Goal: Task Accomplishment & Management: Use online tool/utility

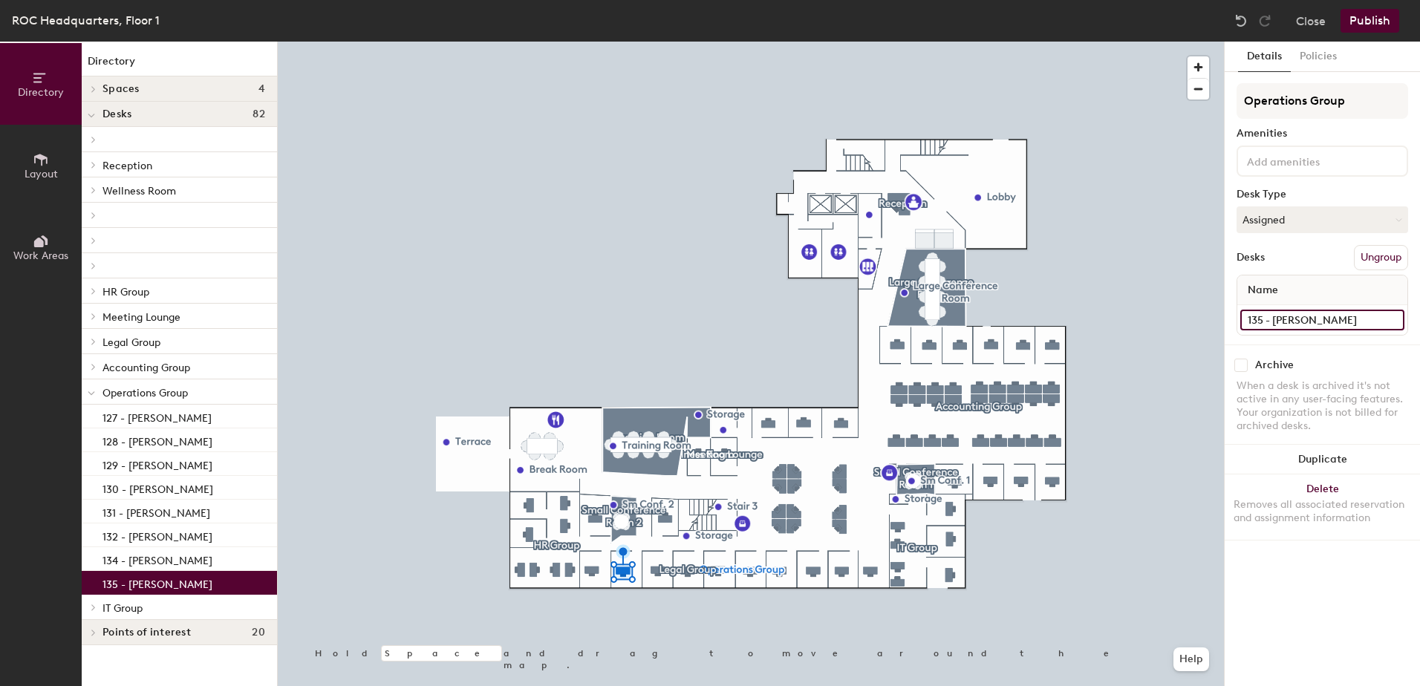
click at [1291, 321] on input "135 - [PERSON_NAME]" at bounding box center [1322, 320] width 164 height 21
click at [1281, 321] on input "135 - [PERSON_NAME]" at bounding box center [1322, 320] width 164 height 21
type input "135 - Open Office"
click at [1325, 216] on button "Assigned" at bounding box center [1322, 219] width 172 height 27
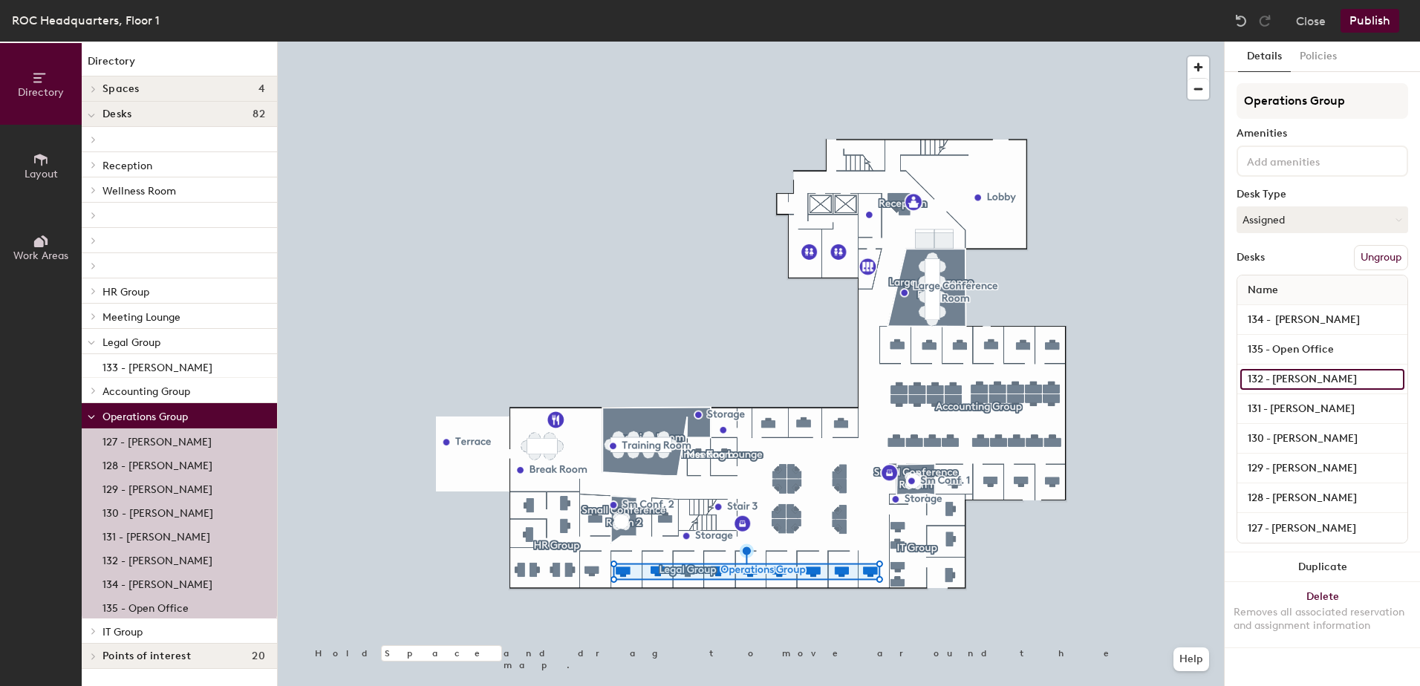
click at [1313, 385] on input "132 - [PERSON_NAME]" at bounding box center [1322, 379] width 164 height 21
click at [1310, 343] on input "135 - Open Office" at bounding box center [1322, 349] width 164 height 21
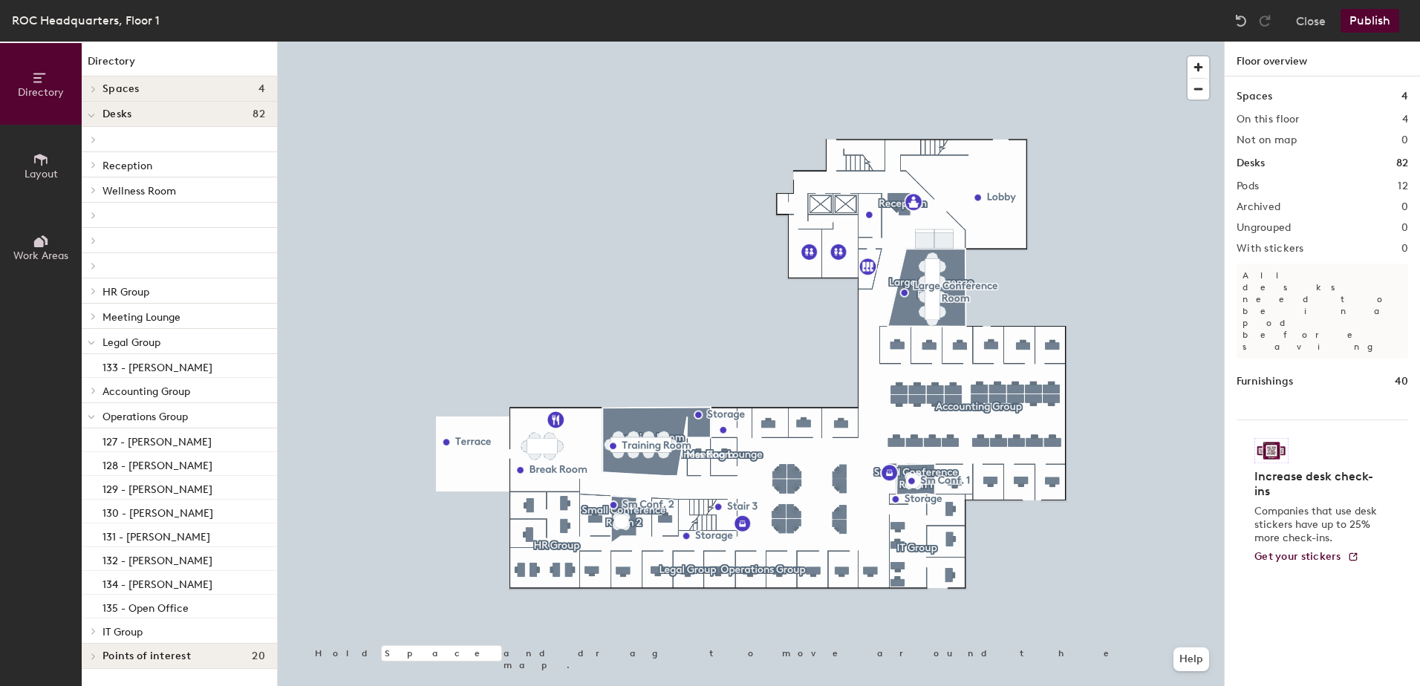
click at [1376, 27] on button "Publish" at bounding box center [1369, 21] width 59 height 24
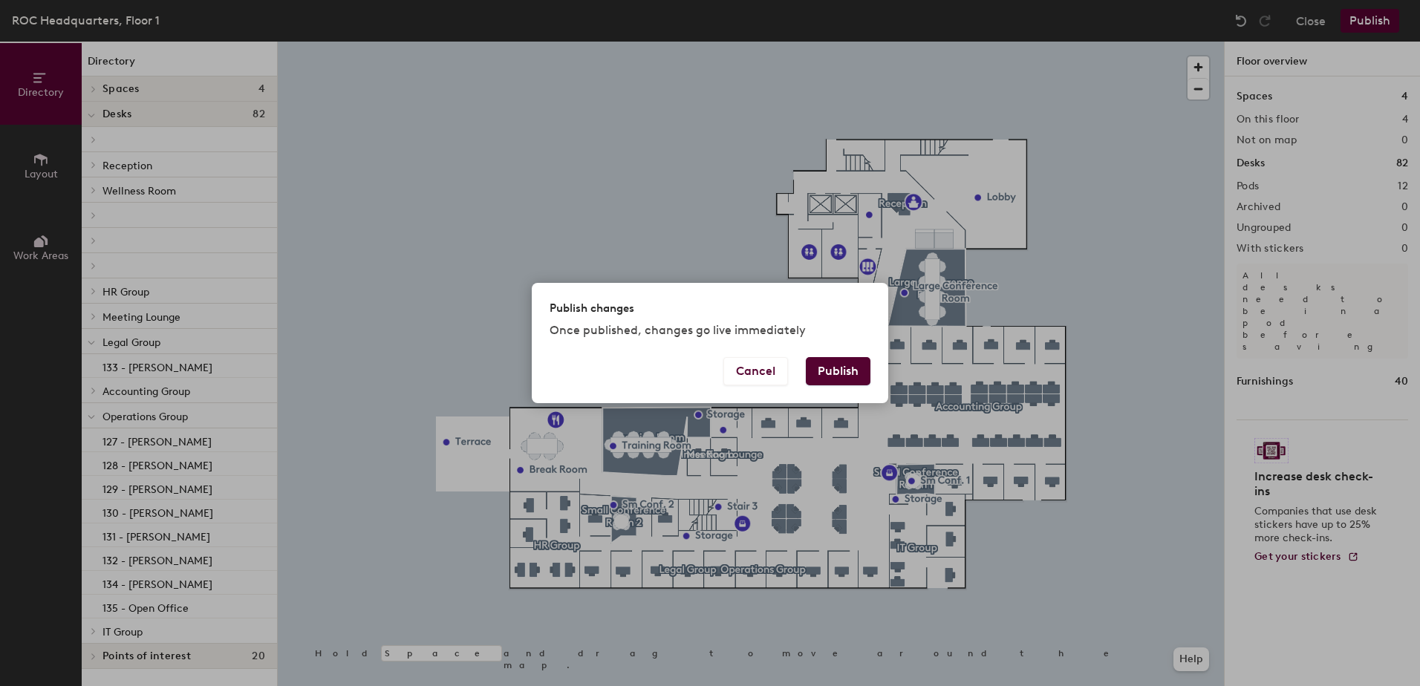
click at [835, 376] on button "Publish" at bounding box center [838, 371] width 65 height 28
